Goal: Task Accomplishment & Management: Manage account settings

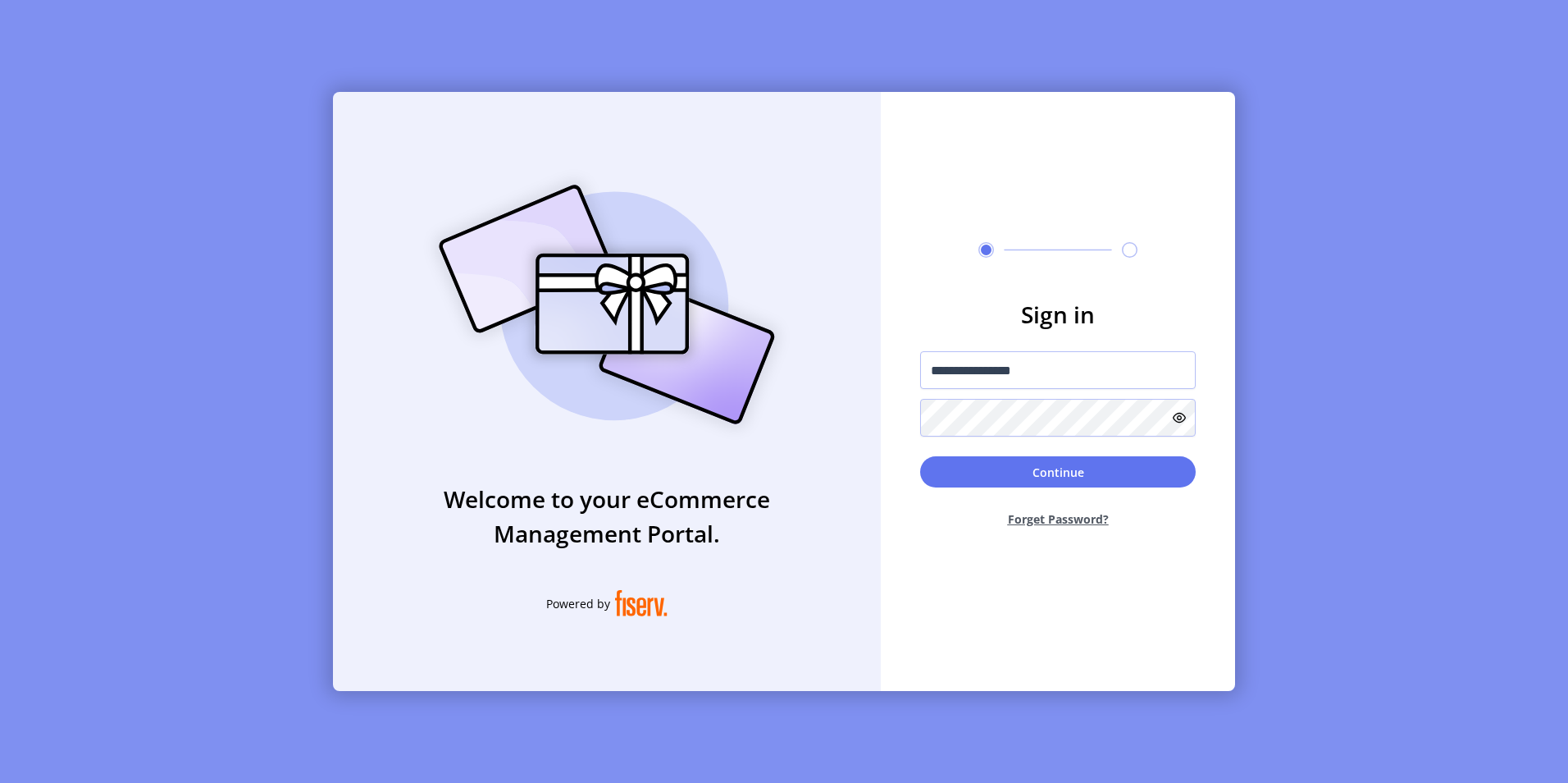
type input "**********"
click at [1026, 467] on button "Continue" at bounding box center [1057, 472] width 276 height 31
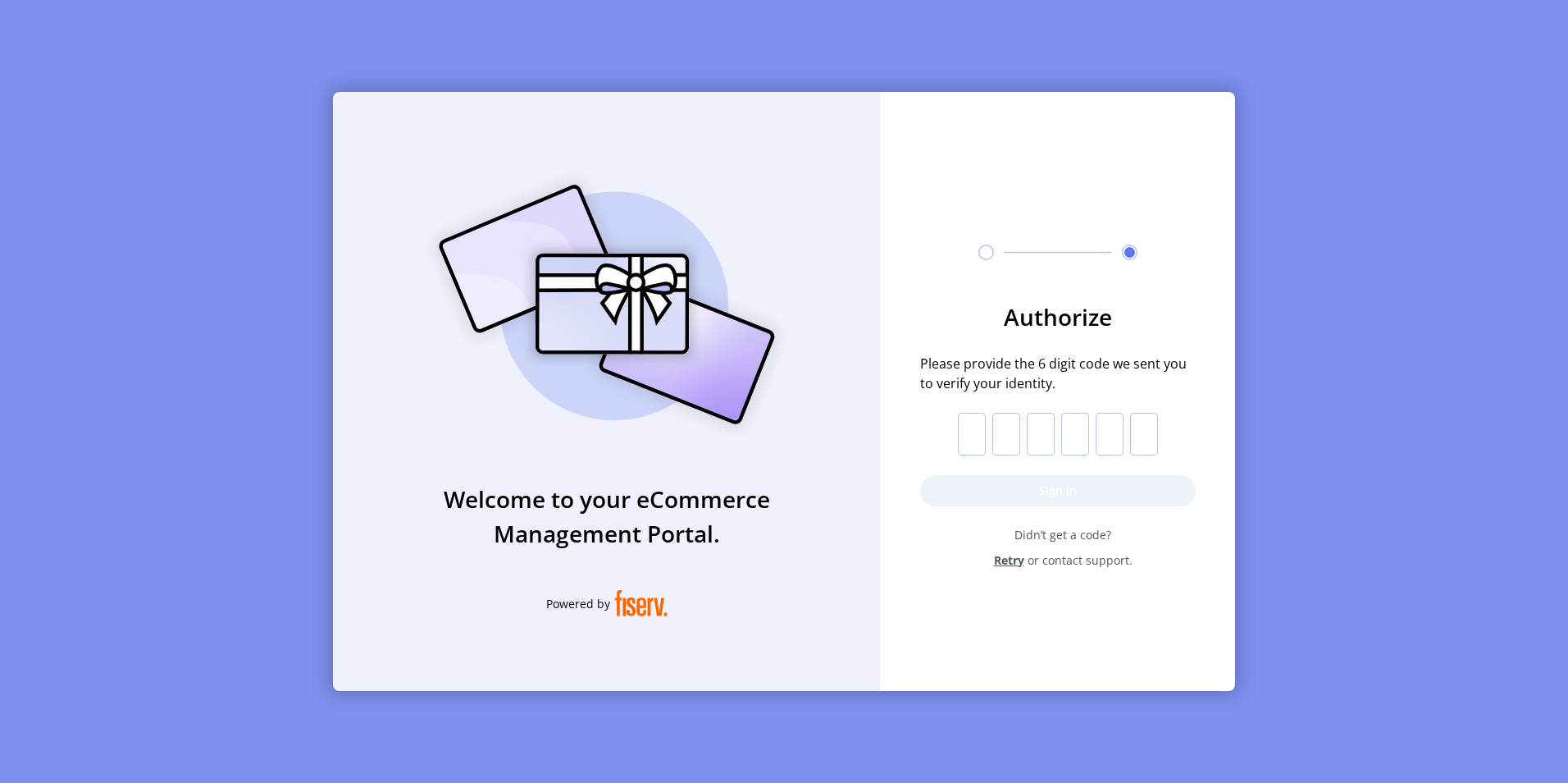
click at [977, 434] on input "text" at bounding box center [972, 434] width 27 height 42
paste input "*"
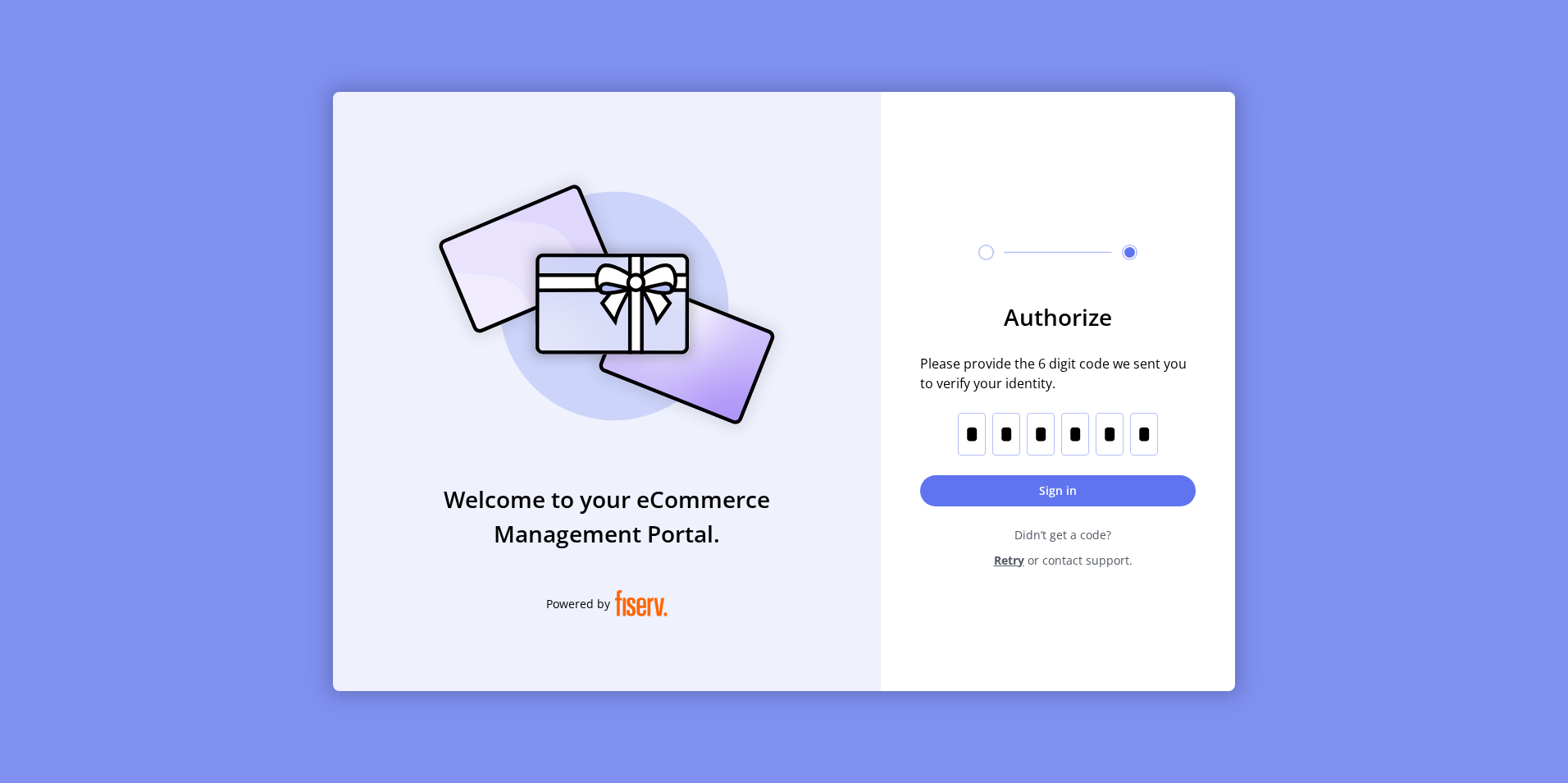
type input "*"
click at [1055, 491] on button "Sign in" at bounding box center [1057, 491] width 276 height 31
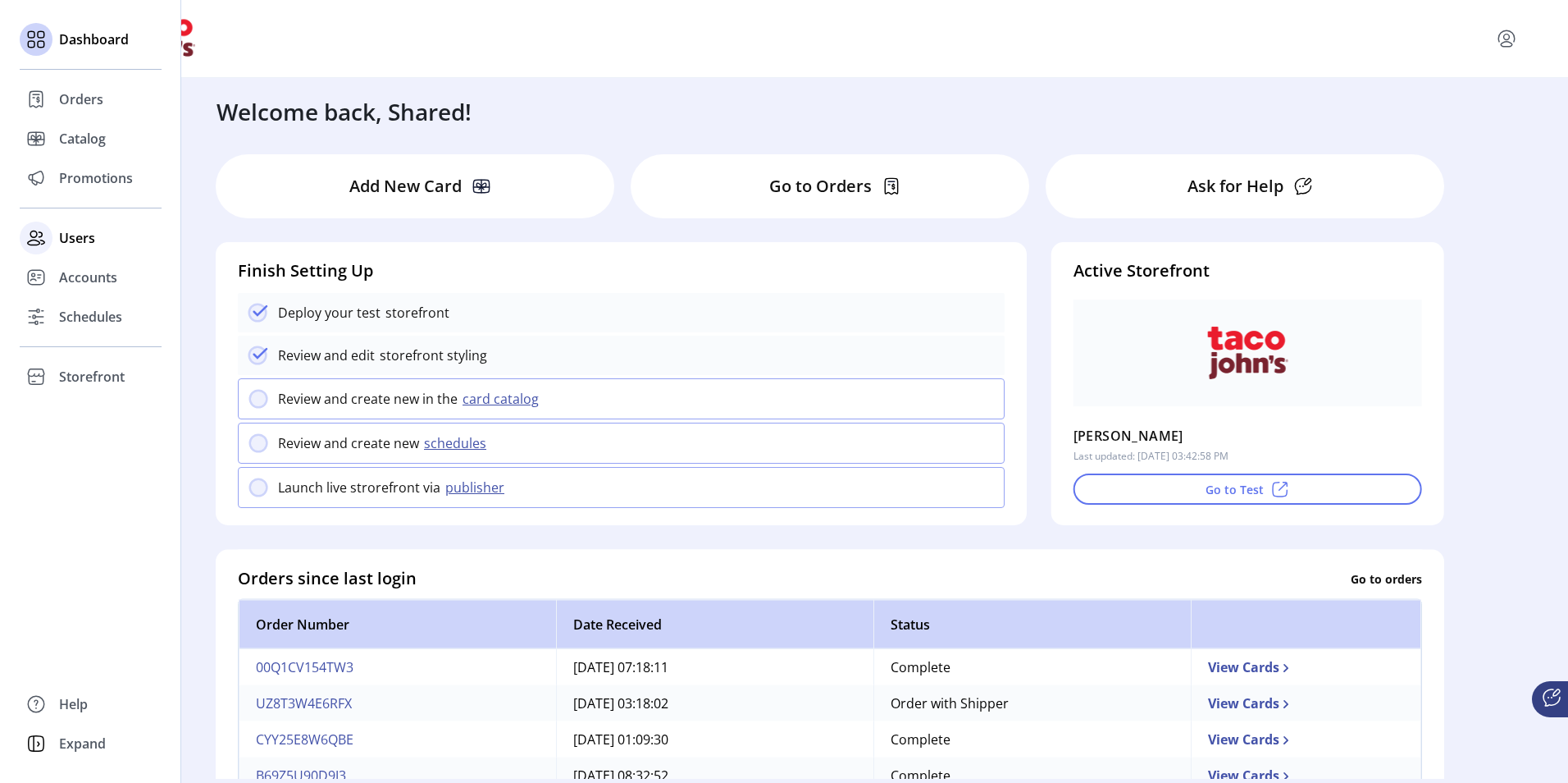
click at [81, 239] on span "Users" at bounding box center [76, 238] width 36 height 20
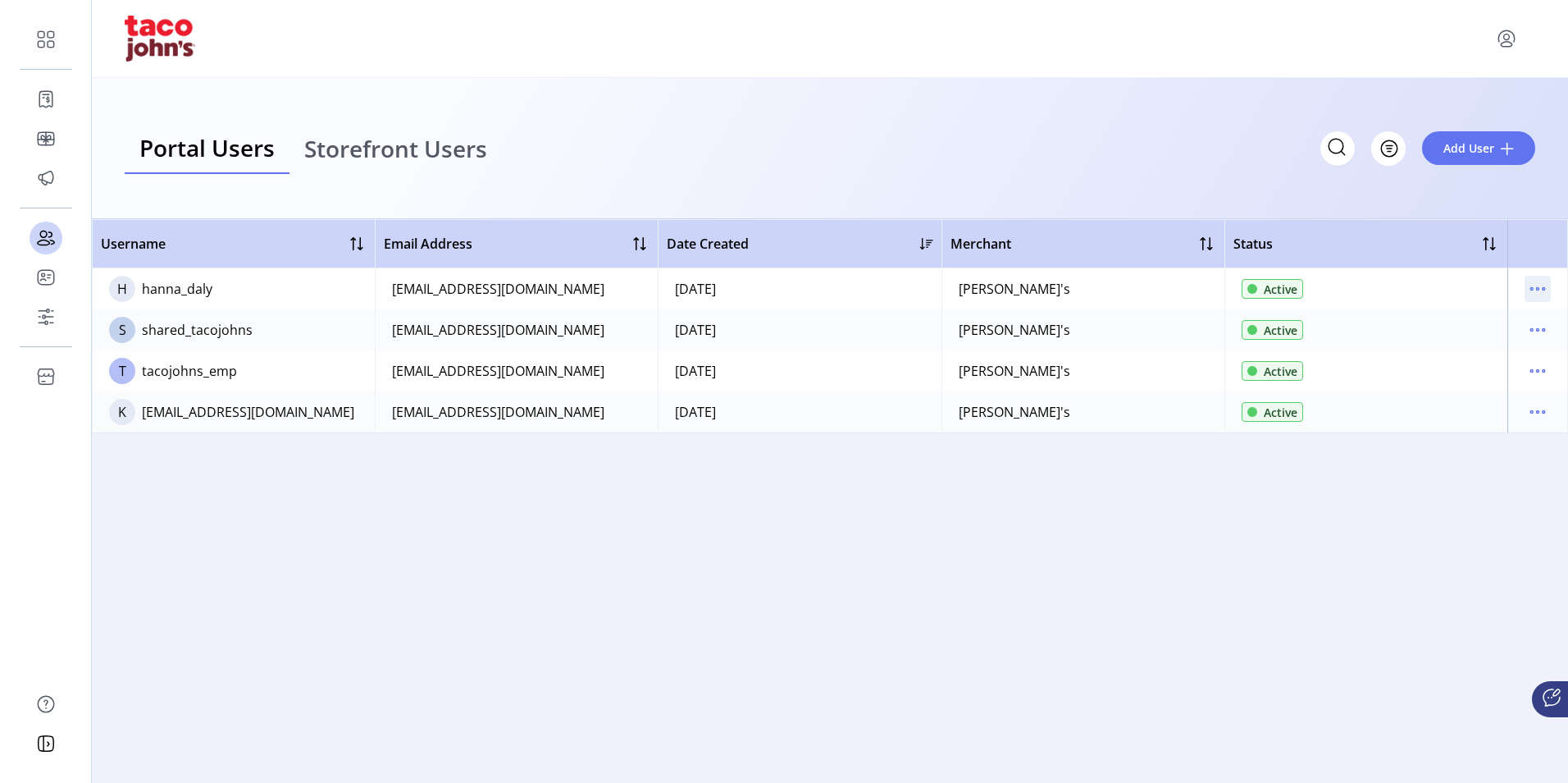
click at [1537, 287] on icon "menu" at bounding box center [1538, 288] width 26 height 26
click at [1482, 343] on span "View Details" at bounding box center [1469, 346] width 136 height 13
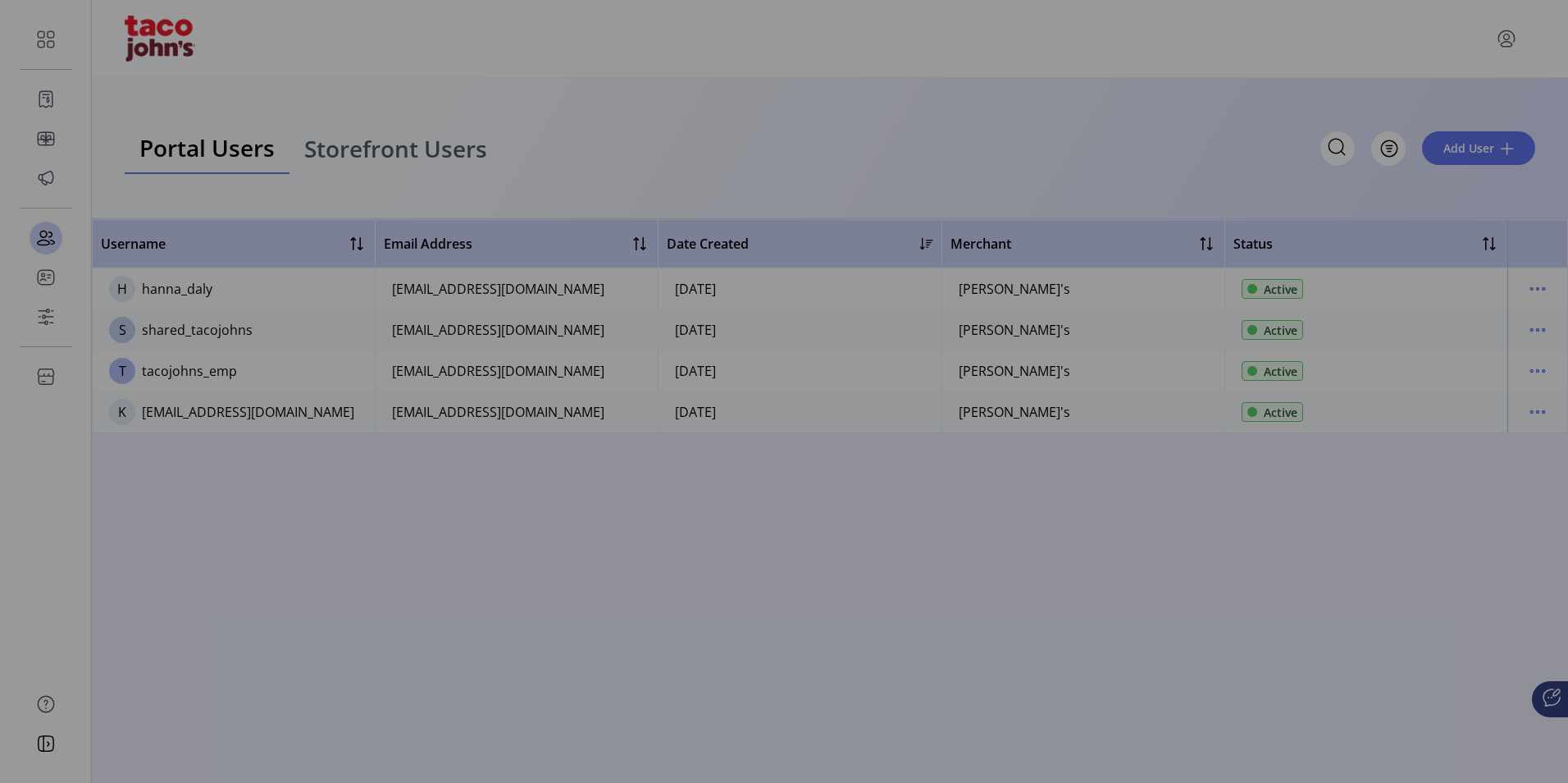
click at [1210, 28] on div "Portal User Details HD [PERSON_NAME] User Since [DATE] Active Username [PERSON_…" at bounding box center [784, 392] width 1568 height 783
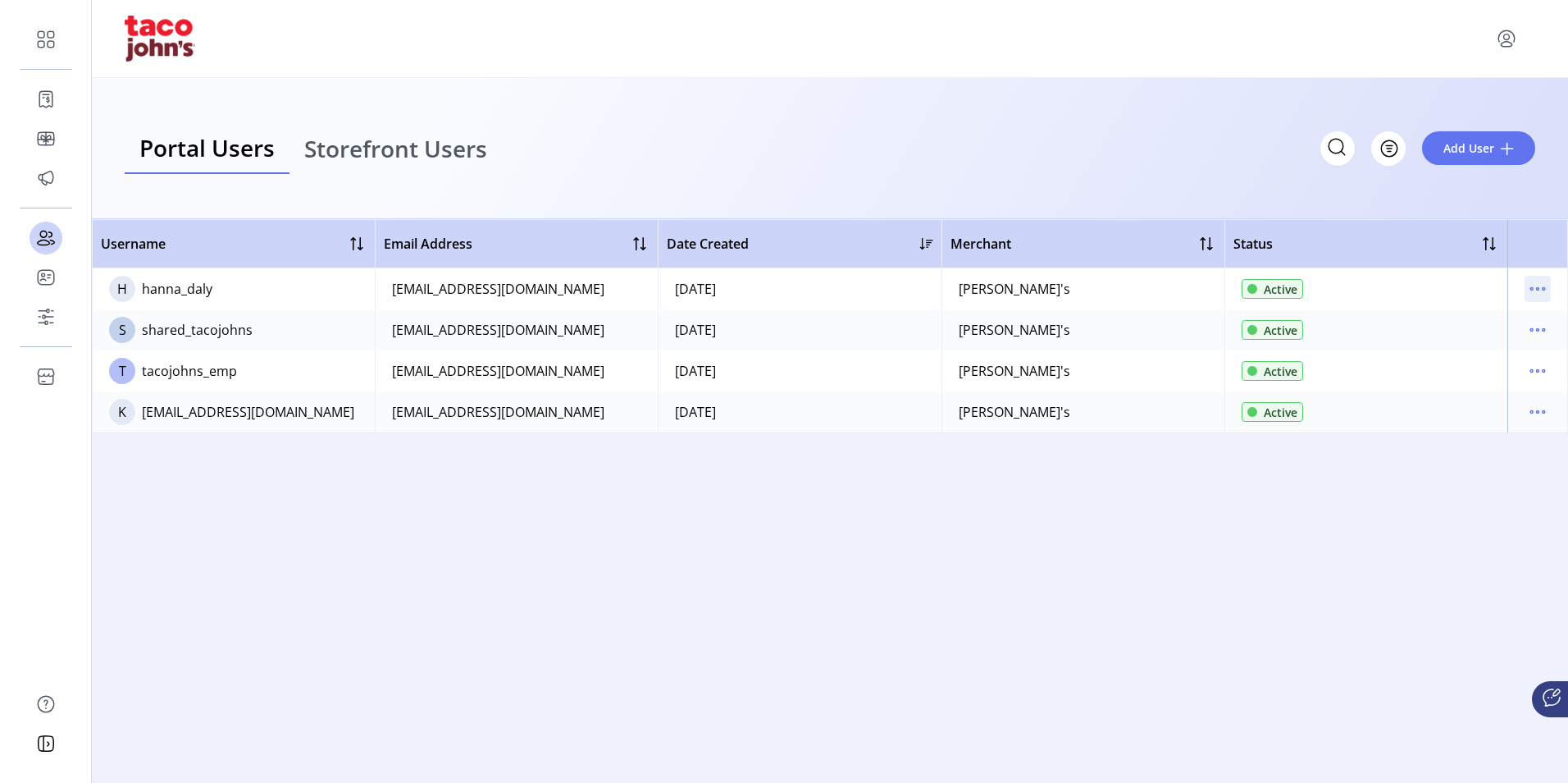
click at [1541, 290] on icon "menu" at bounding box center [1538, 288] width 26 height 26
click at [1479, 343] on span "View Details" at bounding box center [1469, 346] width 136 height 13
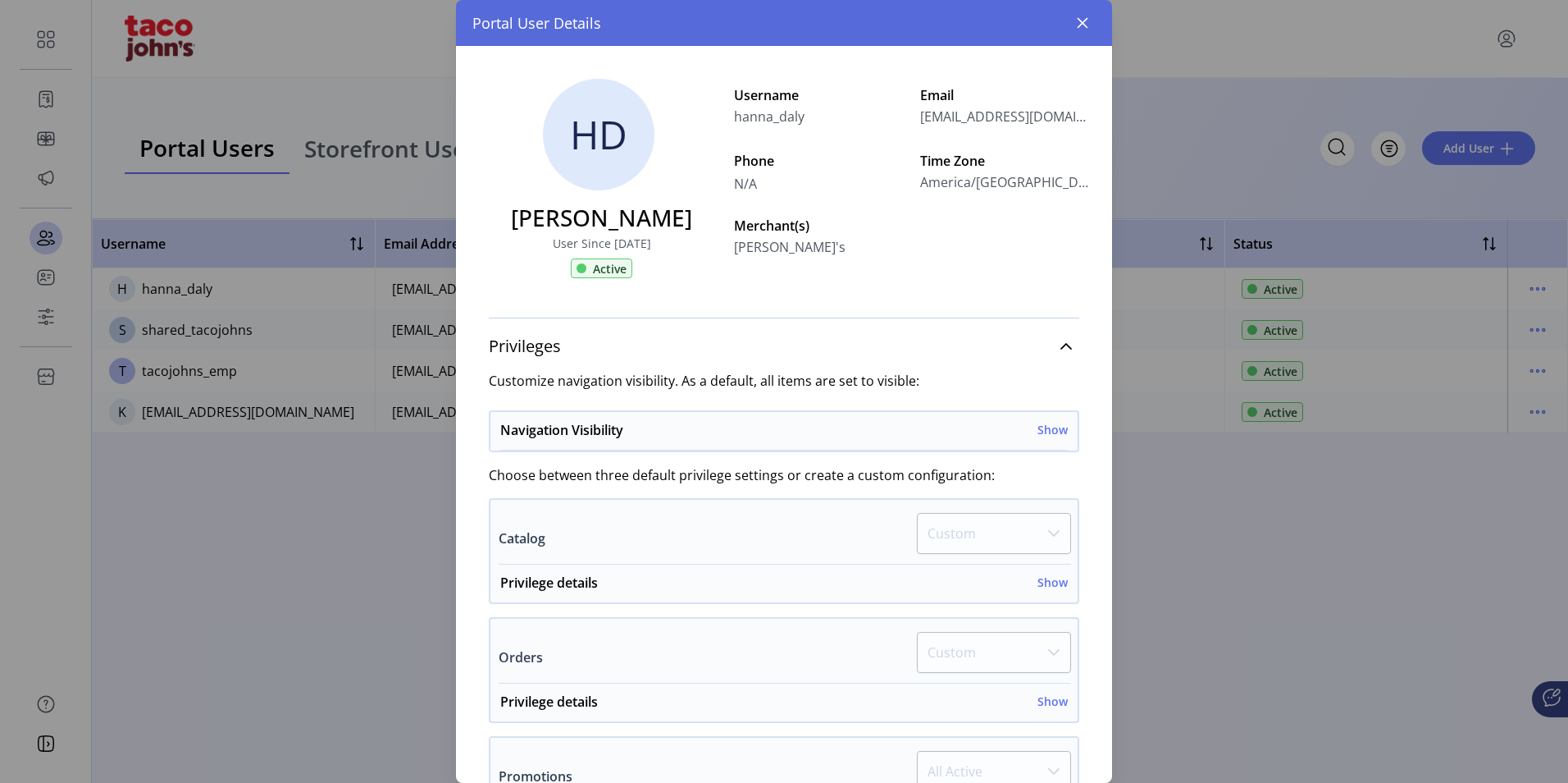
click at [960, 173] on span "America/[GEOGRAPHIC_DATA]" at bounding box center [1006, 183] width 173 height 20
click at [1082, 17] on icon "button" at bounding box center [1082, 23] width 13 height 13
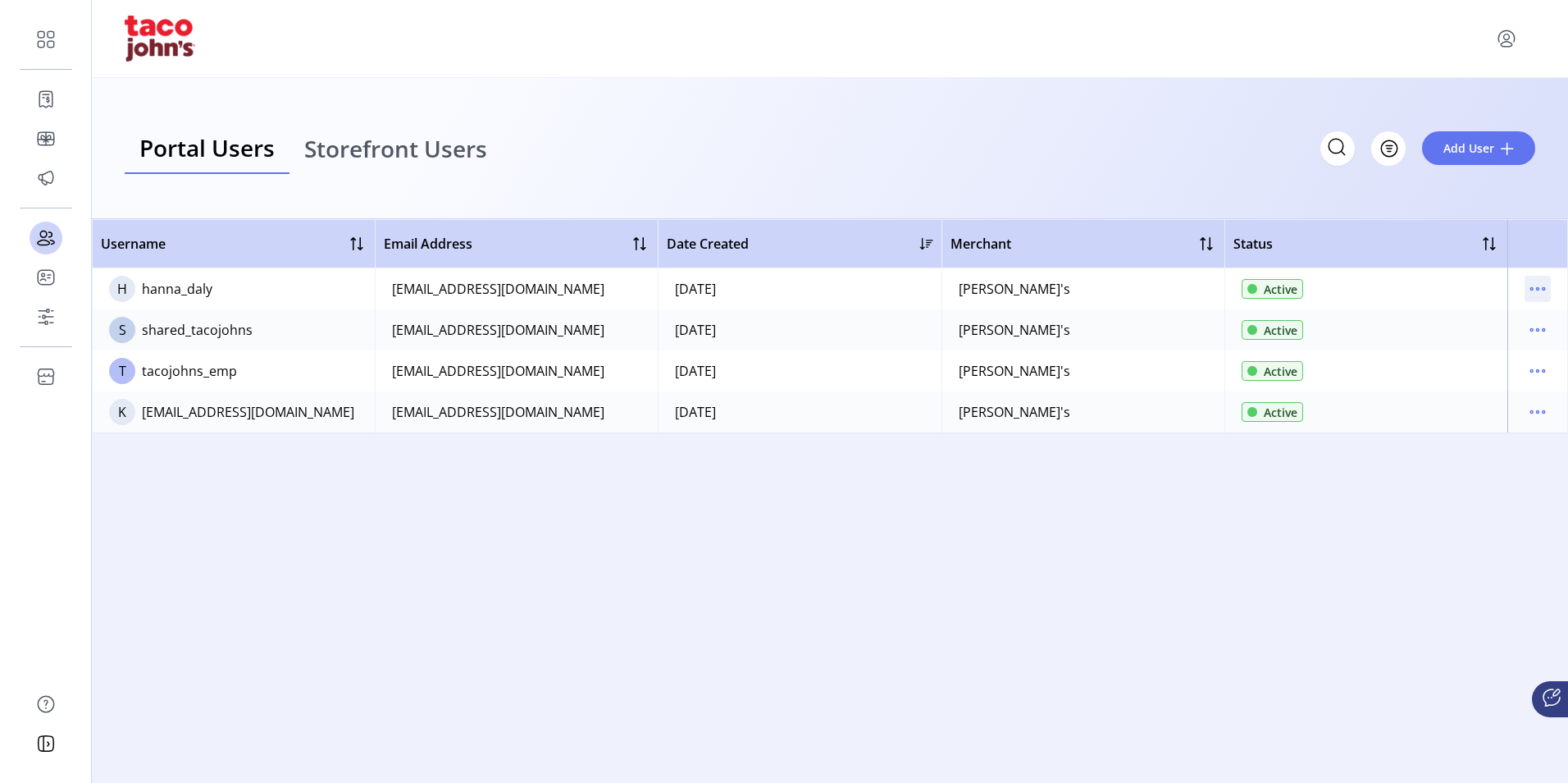
click at [1541, 289] on icon "menu" at bounding box center [1538, 288] width 26 height 26
click at [1453, 314] on span "Edit Details" at bounding box center [1469, 320] width 136 height 13
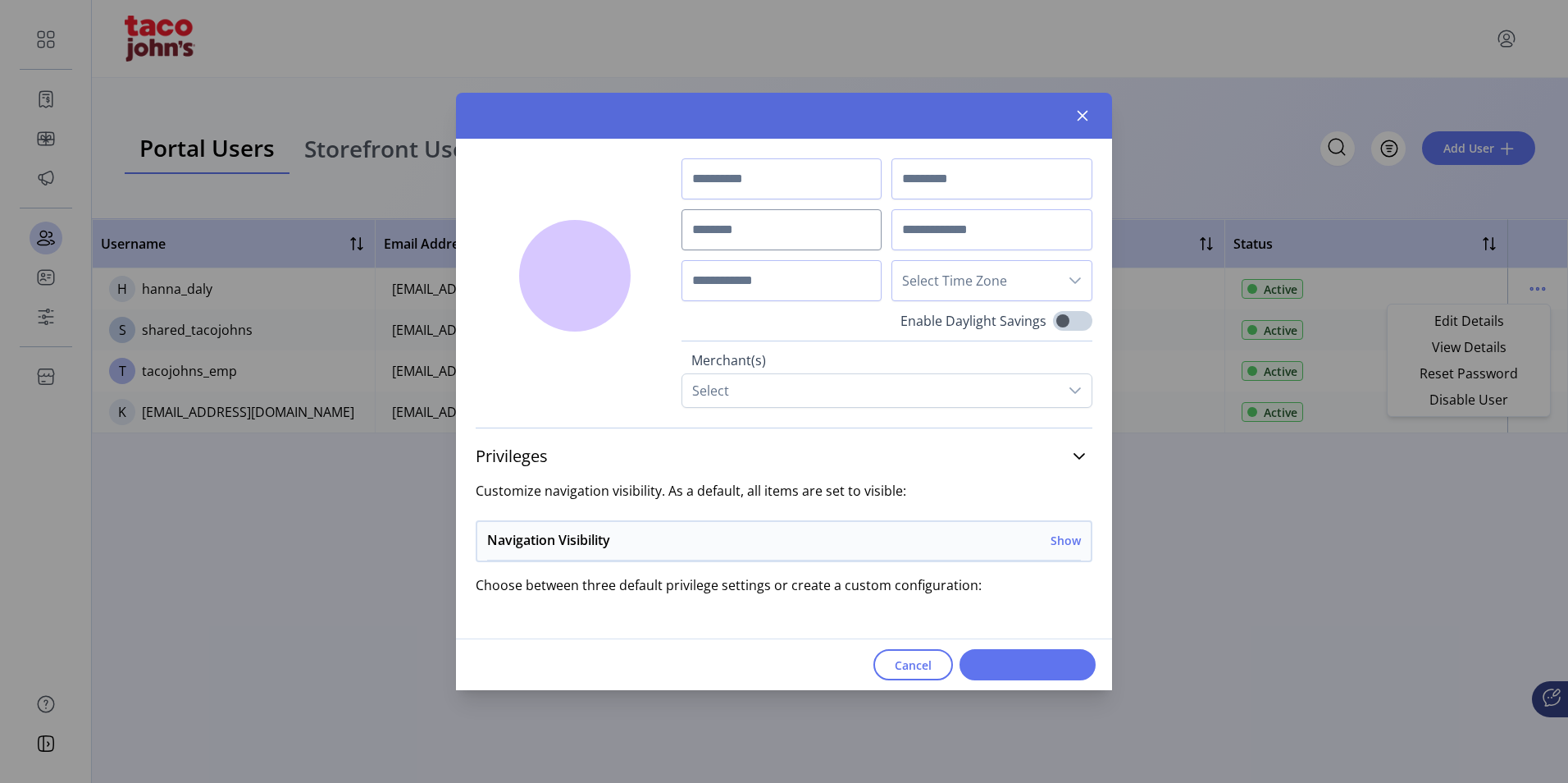
type input "*****"
type input "****"
type input "**********"
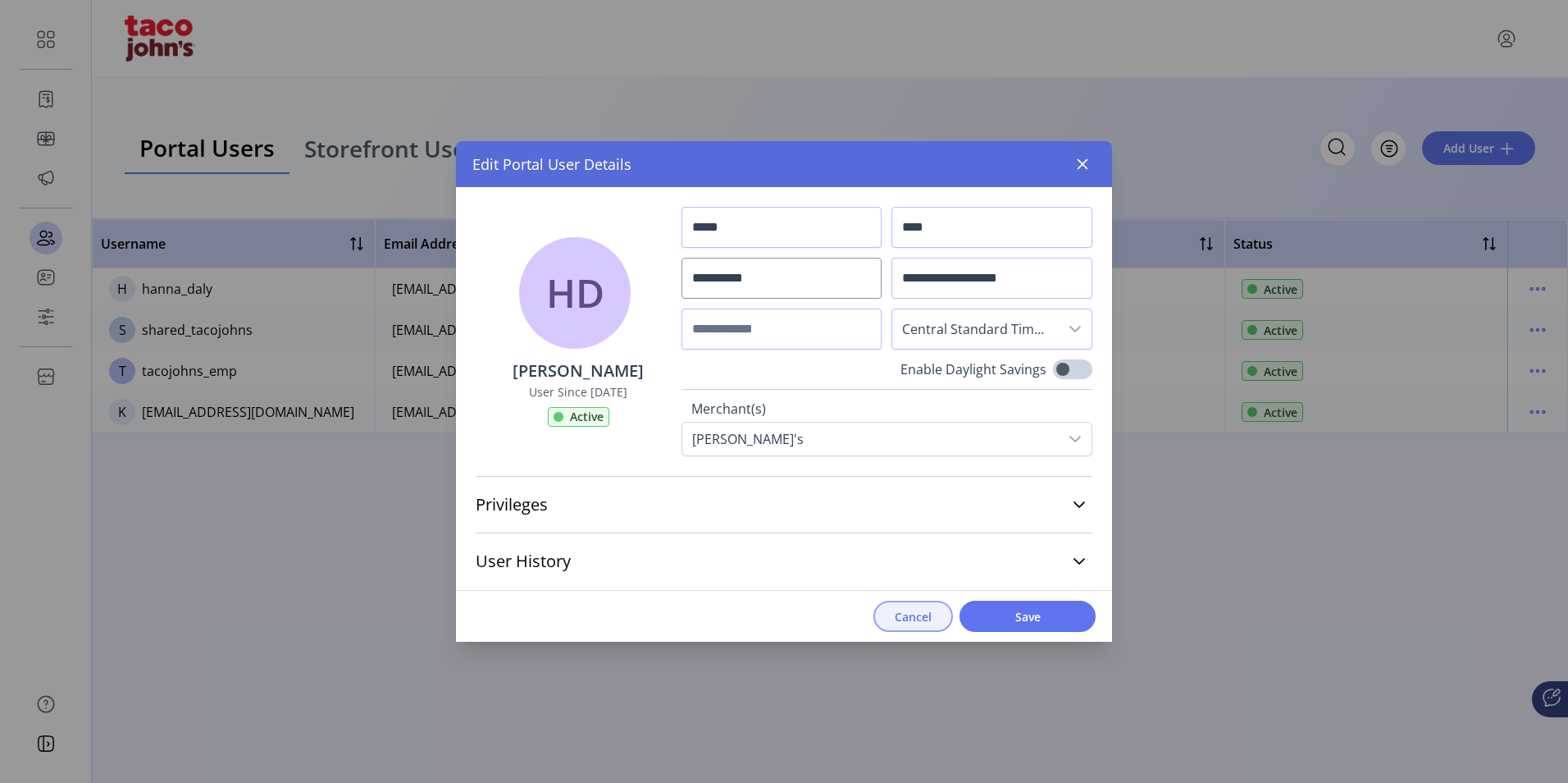
click at [939, 628] on button "Cancel" at bounding box center [913, 616] width 79 height 31
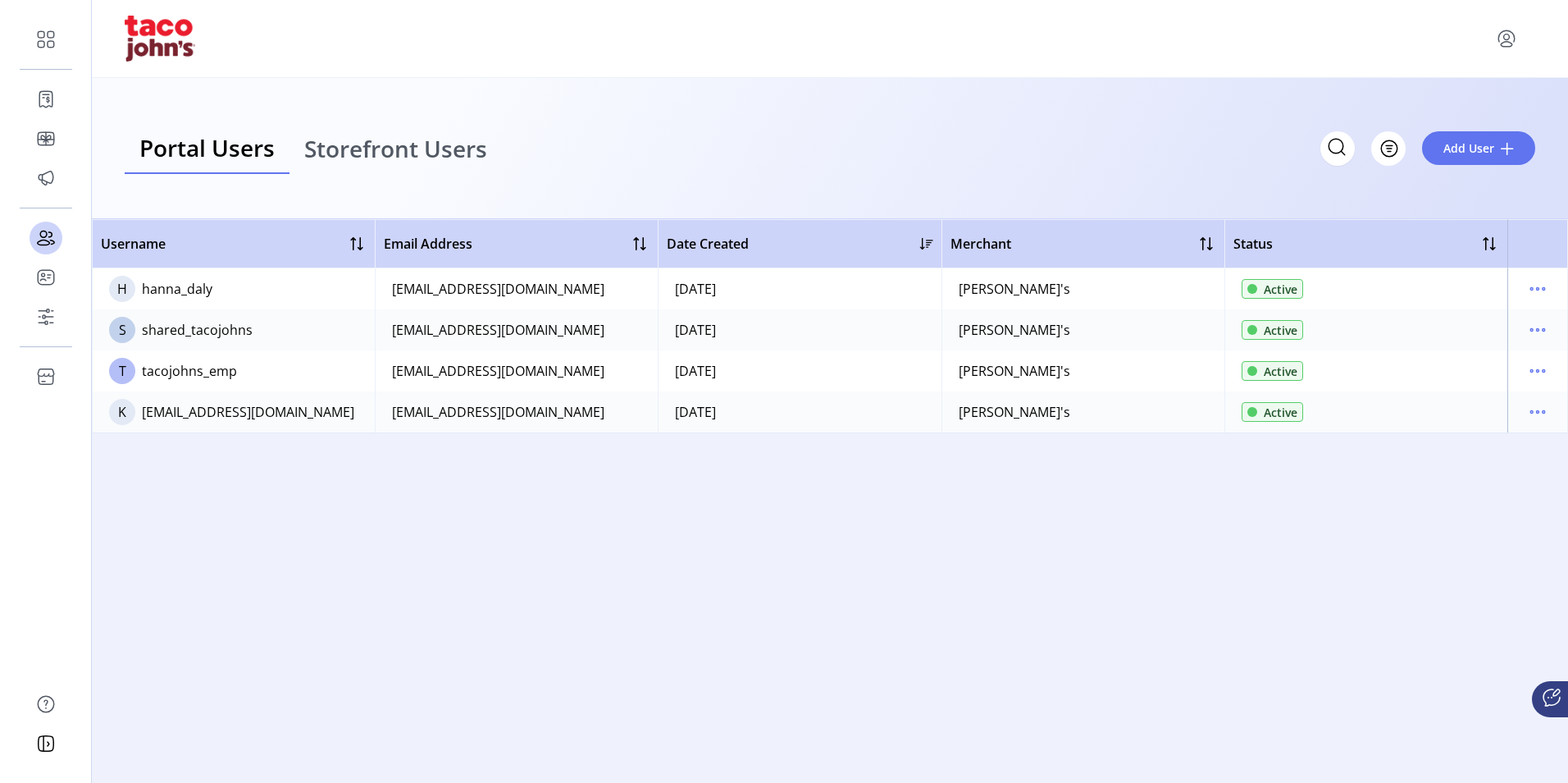
click at [937, 626] on div "Username Email Address Date Created Merchant Status H hanna_daly [EMAIL_ADDRESS…" at bounding box center [831, 500] width 1477 height 564
